Goal: Find specific page/section: Find specific page/section

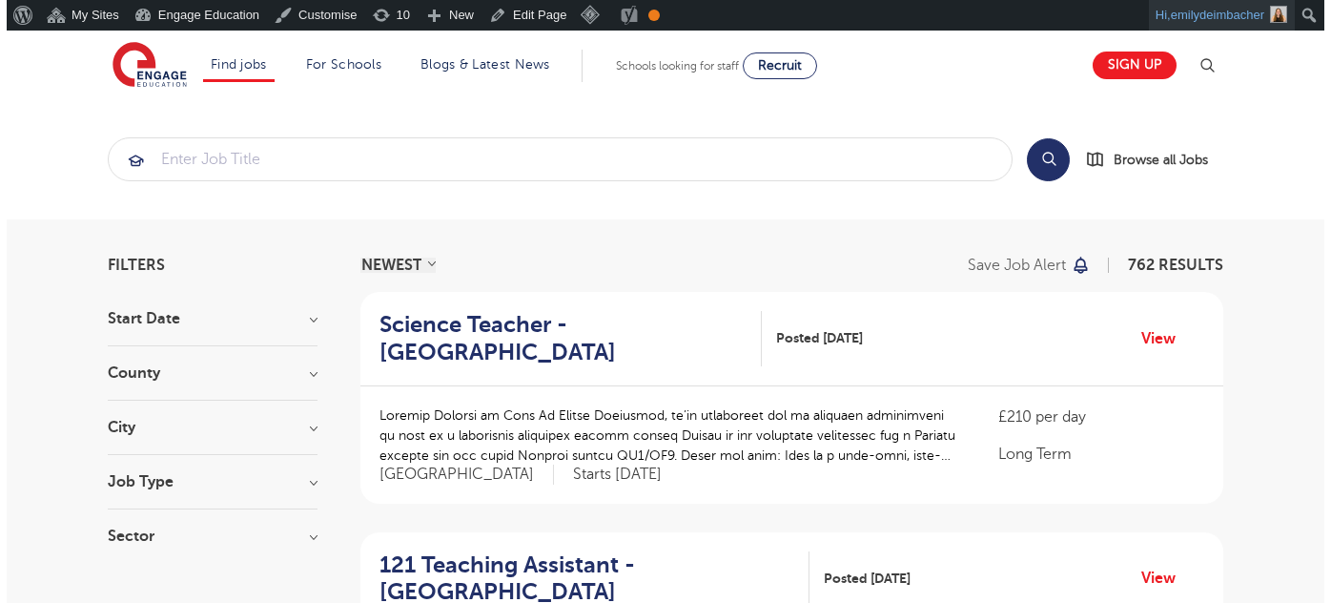
scroll to position [15, 0]
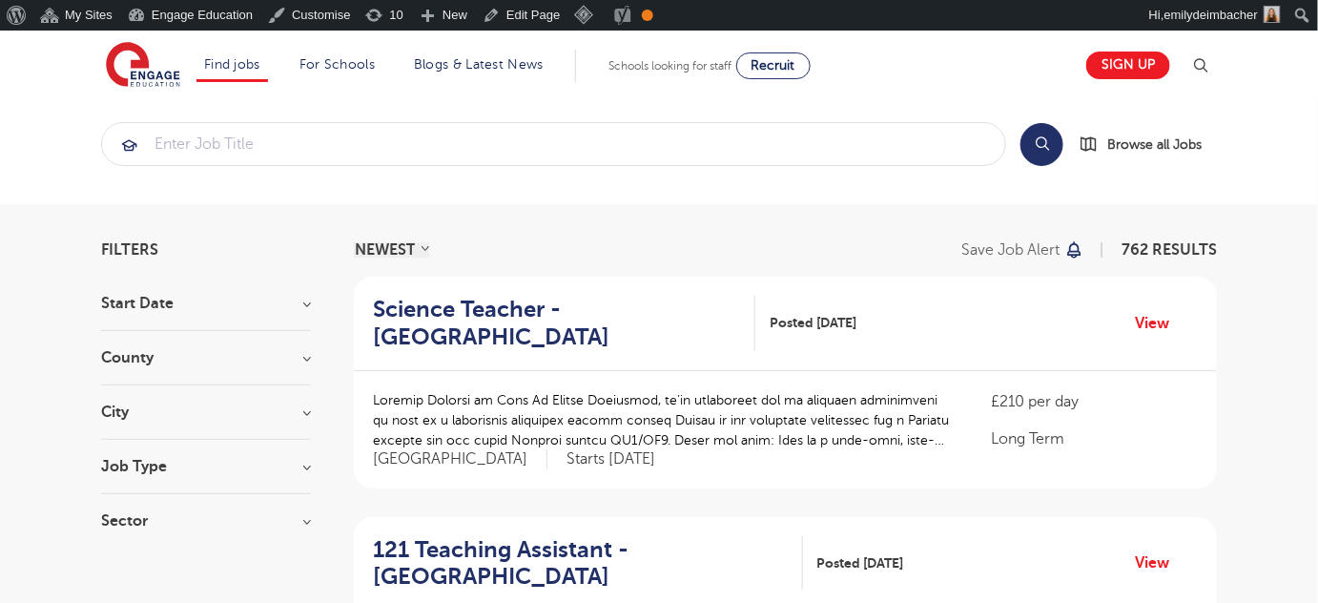
click at [1203, 66] on img at bounding box center [1200, 65] width 23 height 23
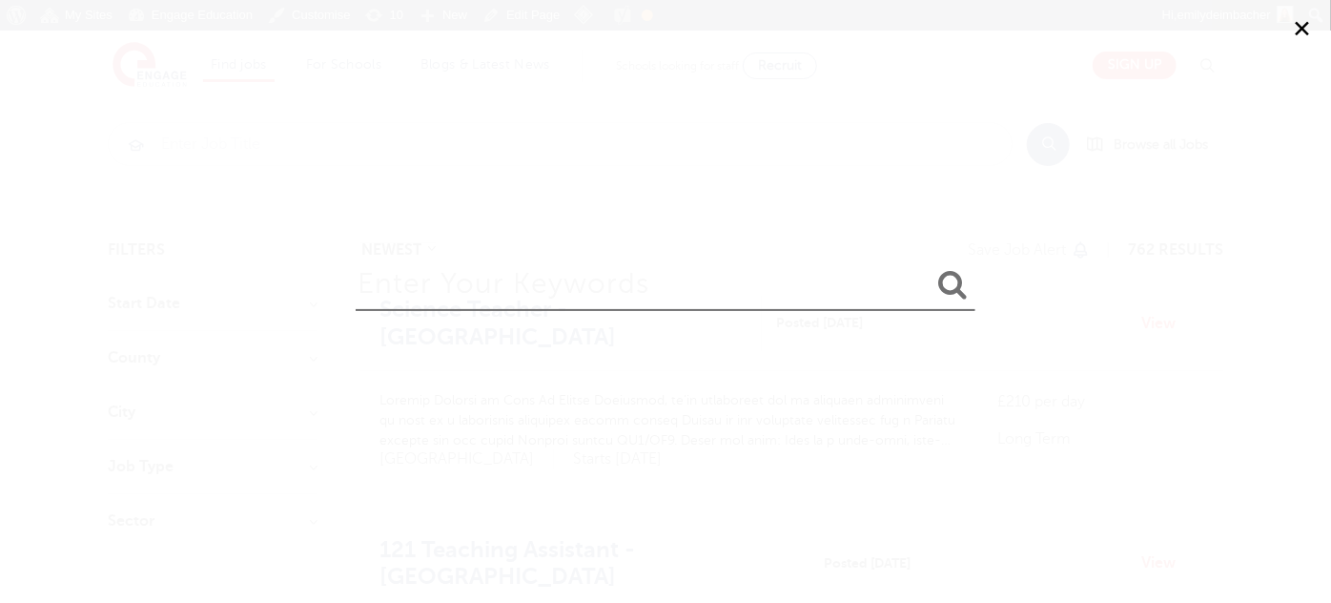
click at [740, 271] on input "search" at bounding box center [666, 280] width 620 height 62
type input "[PERSON_NAME]"
click at [930, 268] on button "submit" at bounding box center [953, 285] width 46 height 35
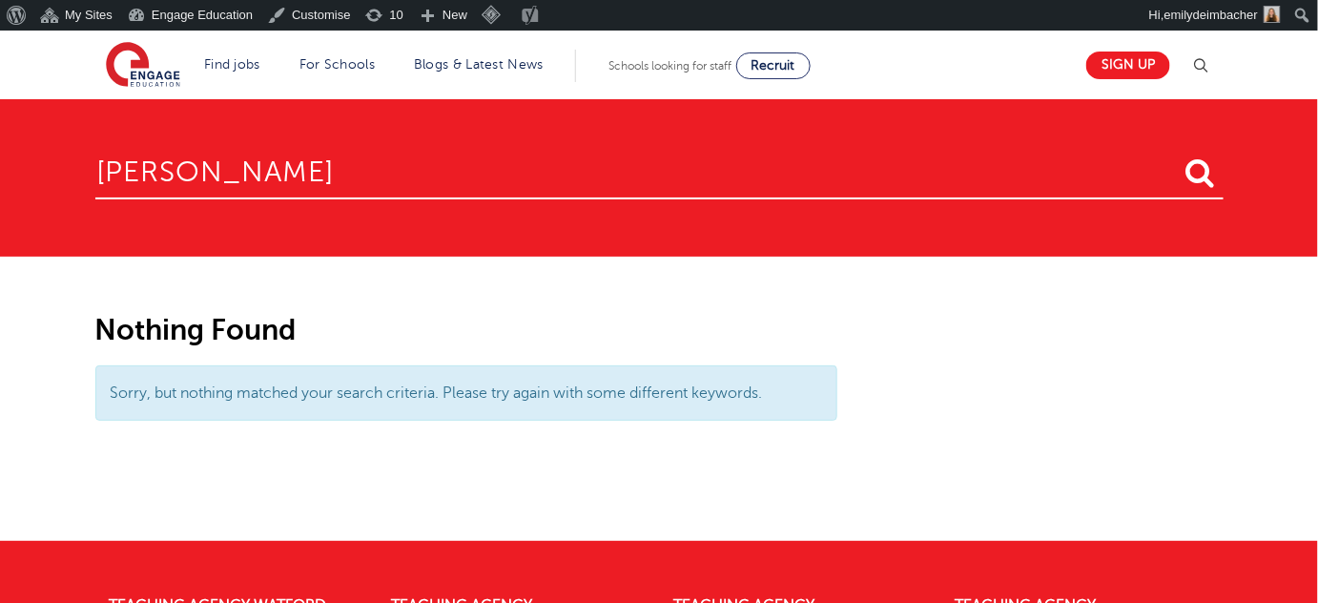
click at [114, 89] on section "Find jobs All vacancies We have one of the UK's largest database. and with hund…" at bounding box center [590, 66] width 969 height 70
click at [136, 72] on img at bounding box center [143, 66] width 74 height 48
